Goal: Check status: Check status

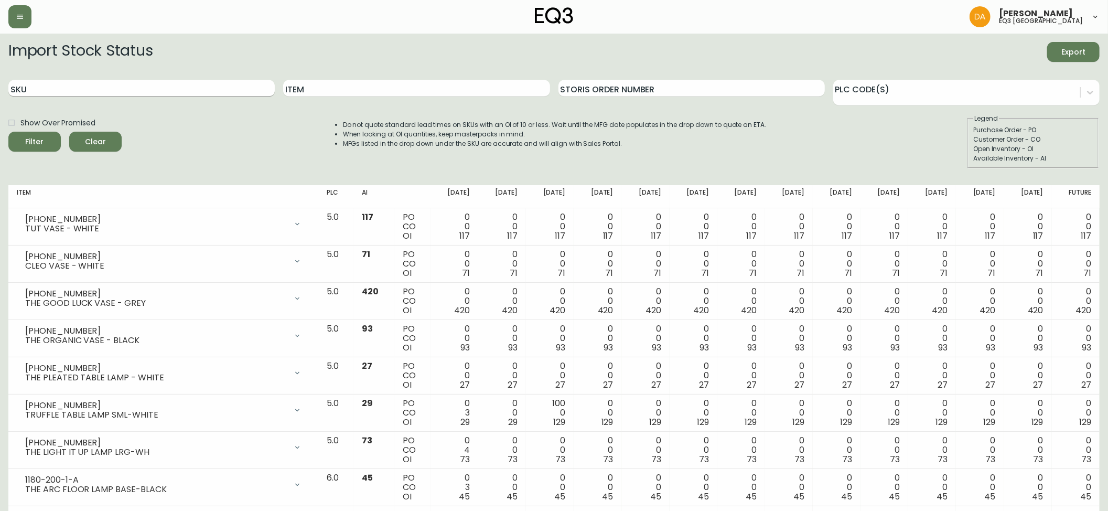
click at [111, 88] on input "SKU" at bounding box center [141, 88] width 266 height 17
paste input "[PHONE_NUMBER]"
type input "[PHONE_NUMBER]"
click at [8, 132] on button "Filter" at bounding box center [34, 142] width 52 height 20
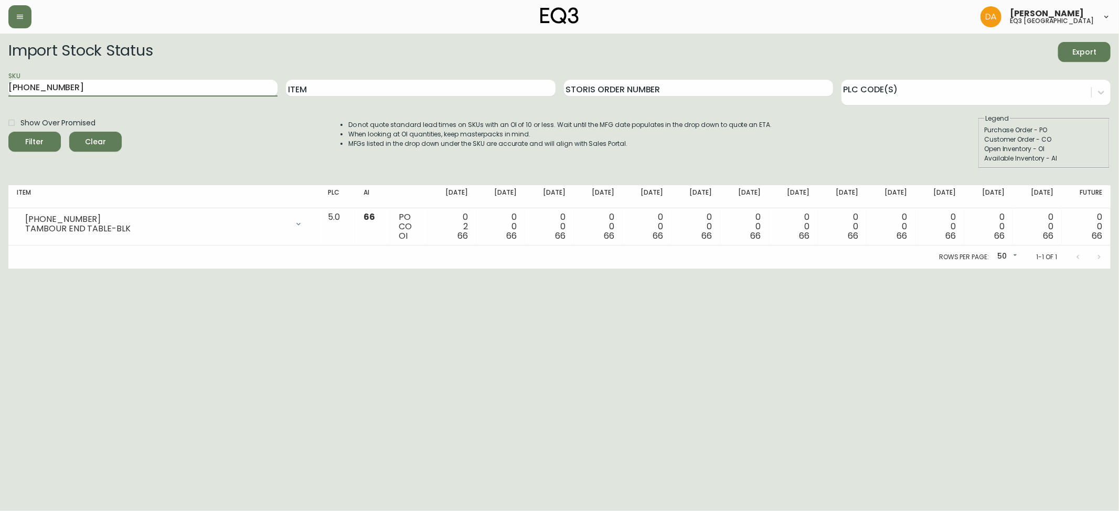
drag, startPoint x: 68, startPoint y: 80, endPoint x: 17, endPoint y: 61, distance: 54.3
click at [1, 63] on main "Import Stock Status Export SKU [PHONE_NUMBER] Item Storis Order Number PLC Code…" at bounding box center [559, 151] width 1119 height 235
click at [49, 269] on html "[PERSON_NAME] eq3 calgary Import Stock Status Export SKU [PHONE_NUMBER] Item St…" at bounding box center [559, 134] width 1119 height 269
drag, startPoint x: 78, startPoint y: 88, endPoint x: 0, endPoint y: 50, distance: 86.3
click at [0, 50] on main "Import Stock Status Export SKU [PHONE_NUMBER] Item Storis Order Number PLC Code…" at bounding box center [559, 151] width 1119 height 235
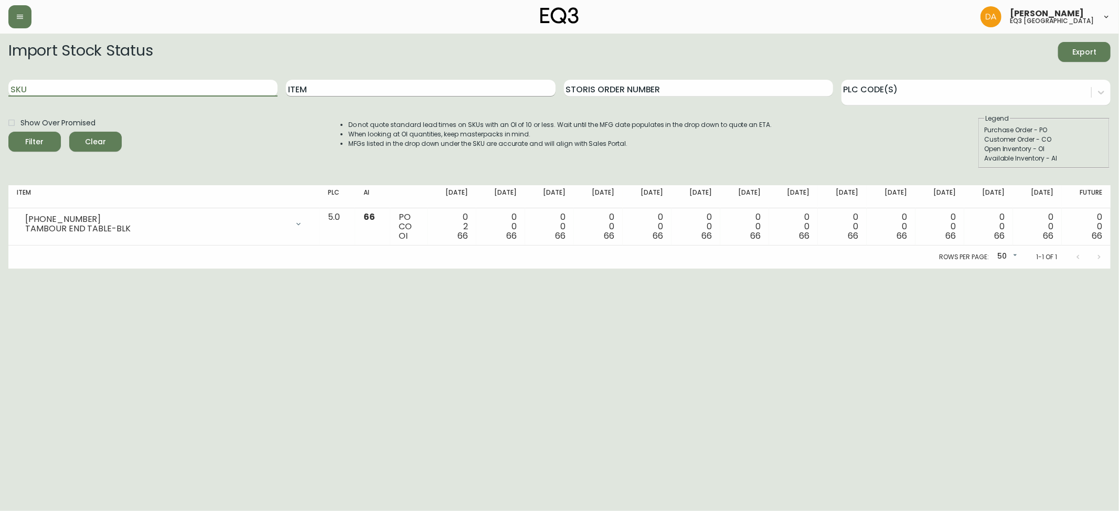
click at [395, 85] on input "Item" at bounding box center [420, 88] width 269 height 17
click at [68, 89] on input "SKU" at bounding box center [142, 88] width 269 height 17
paste input "[PHONE_NUMBER]"
type input "[PHONE_NUMBER]"
click at [8, 132] on button "Filter" at bounding box center [34, 142] width 52 height 20
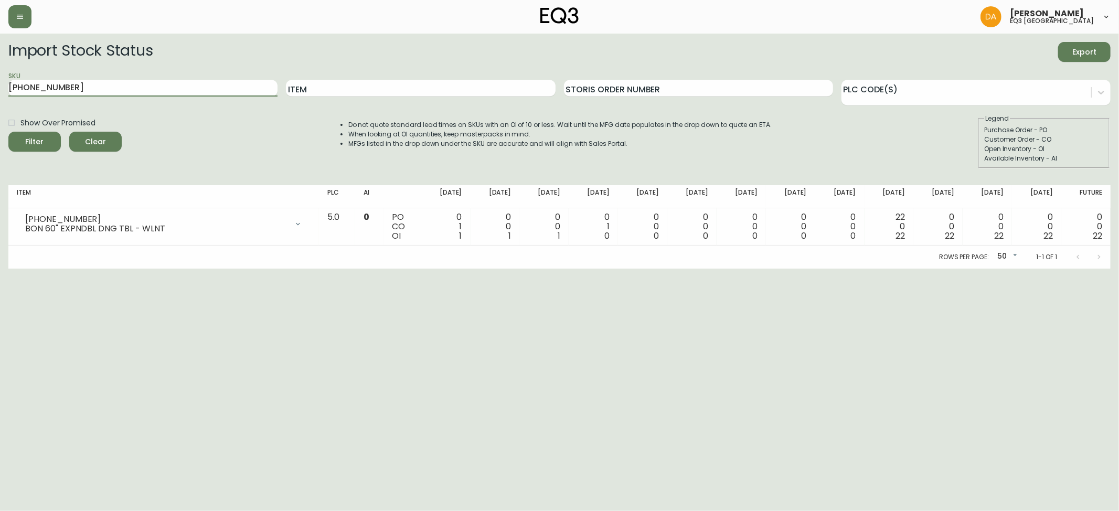
drag, startPoint x: 70, startPoint y: 86, endPoint x: 0, endPoint y: 93, distance: 70.6
click at [0, 93] on main "Import Stock Status Export SKU [PHONE_NUMBER] Item Storis Order Number PLC Code…" at bounding box center [559, 151] width 1119 height 235
paste input "[PHONE_NUMBER]"
type input "[PHONE_NUMBER]"
click at [8, 132] on button "Filter" at bounding box center [34, 142] width 52 height 20
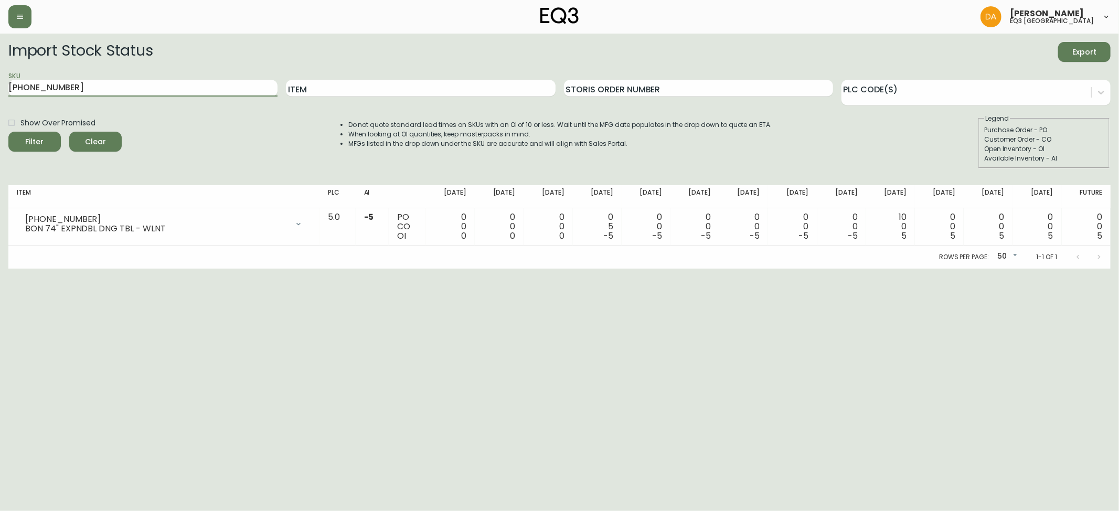
drag, startPoint x: 99, startPoint y: 87, endPoint x: 0, endPoint y: 97, distance: 99.6
click at [0, 97] on main "Import Stock Status Export SKU [PHONE_NUMBER] Item Storis Order Number PLC Code…" at bounding box center [559, 151] width 1119 height 235
paste input "[PHONE_NUMBER]"
type input "[PHONE_NUMBER]"
click at [8, 132] on button "Filter" at bounding box center [34, 142] width 52 height 20
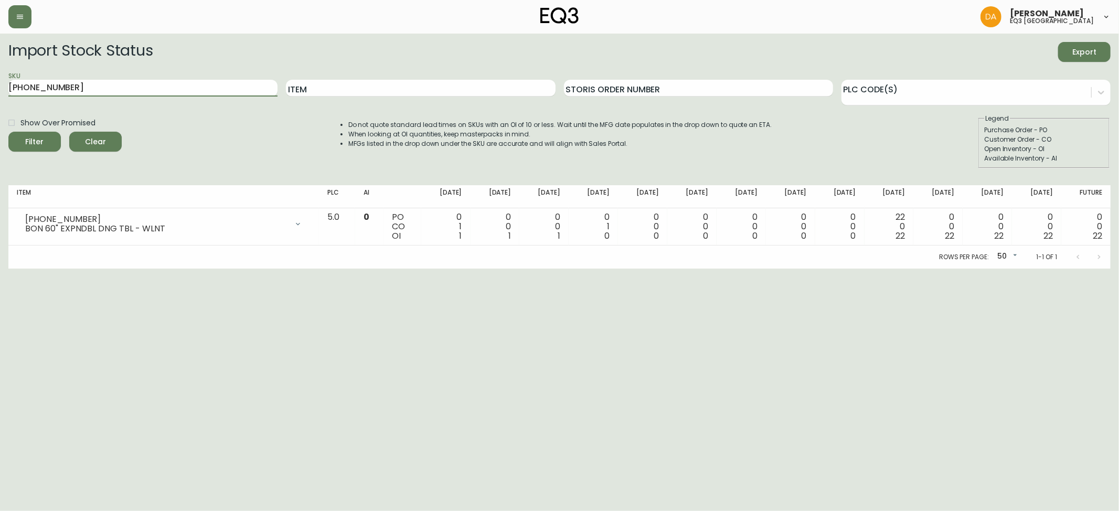
drag, startPoint x: 86, startPoint y: 86, endPoint x: 0, endPoint y: 88, distance: 86.0
click at [0, 88] on main "Import Stock Status Export SKU [PHONE_NUMBER] Item Storis Order Number PLC Code…" at bounding box center [559, 151] width 1119 height 235
paste input "[PHONE_NUMBER]"
type input "[PHONE_NUMBER]"
click at [8, 132] on button "Filter" at bounding box center [34, 142] width 52 height 20
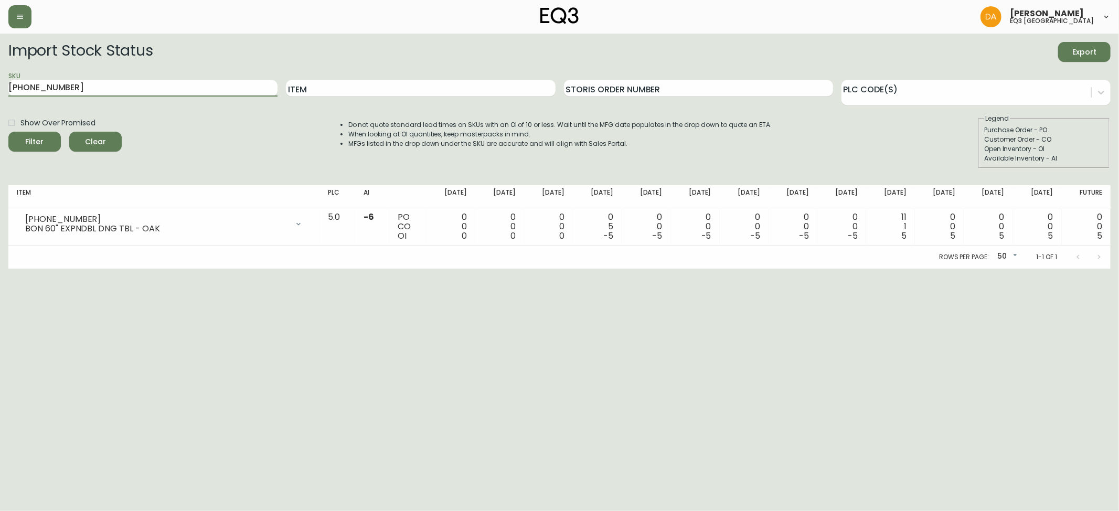
drag, startPoint x: 80, startPoint y: 95, endPoint x: 2, endPoint y: 129, distance: 84.6
click at [0, 128] on main "Import Stock Status Export SKU [PHONE_NUMBER] Item Storis Order Number PLC Code…" at bounding box center [559, 151] width 1119 height 235
paste input "[PHONE_NUMBER]"
type input "[PHONE_NUMBER]"
click at [8, 132] on button "Filter" at bounding box center [34, 142] width 52 height 20
